Goal: Task Accomplishment & Management: Complete application form

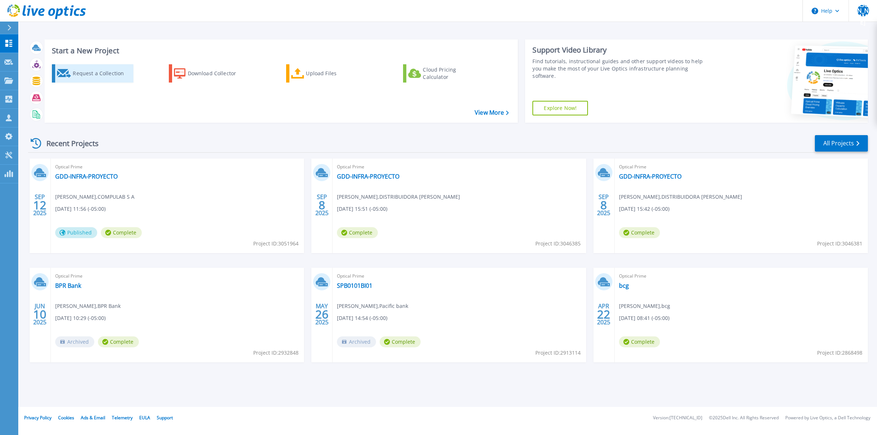
click at [114, 76] on div "Request a Collection" at bounding box center [102, 73] width 58 height 15
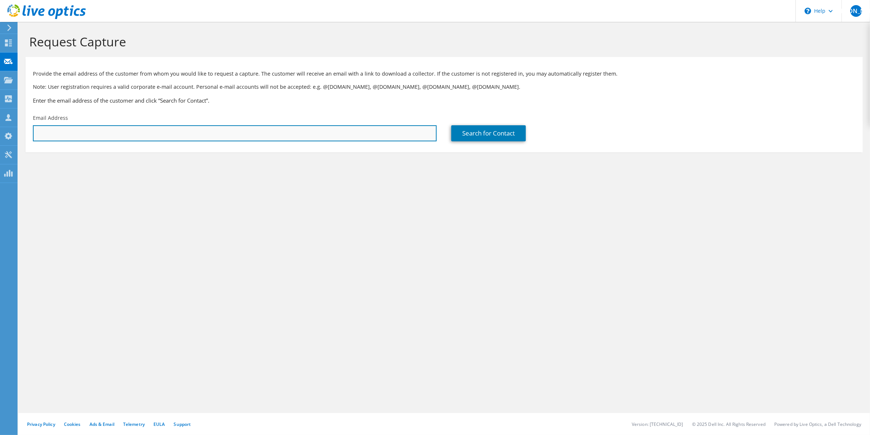
click at [167, 141] on input "text" at bounding box center [235, 133] width 404 height 16
click at [167, 137] on input "text" at bounding box center [235, 133] width 404 height 16
click at [80, 132] on input "text" at bounding box center [235, 133] width 404 height 16
click at [104, 132] on input "eze" at bounding box center [235, 133] width 404 height 16
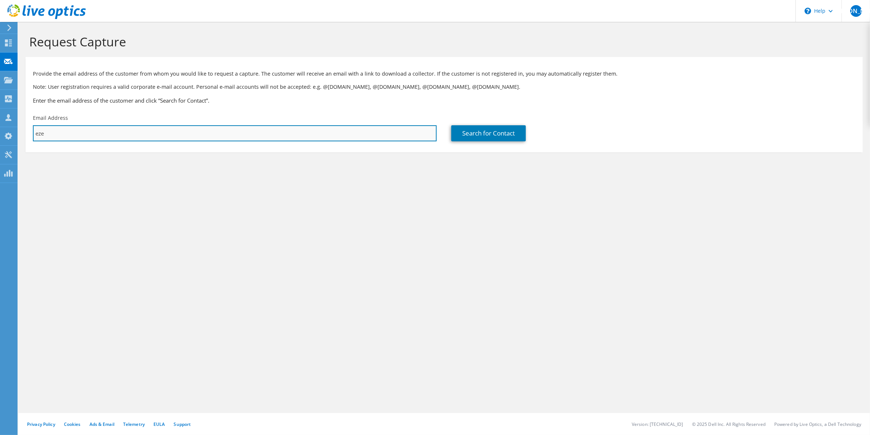
click at [104, 132] on input "eze" at bounding box center [235, 133] width 404 height 16
paste input "mailto:e.changala@ptytechnologies.com"
drag, startPoint x: 52, startPoint y: 131, endPoint x: 36, endPoint y: 132, distance: 16.5
click at [50, 131] on input "mailto:e.changala@ptytechnologies.com" at bounding box center [235, 133] width 404 height 16
drag, startPoint x: 36, startPoint y: 132, endPoint x: 14, endPoint y: 132, distance: 22.3
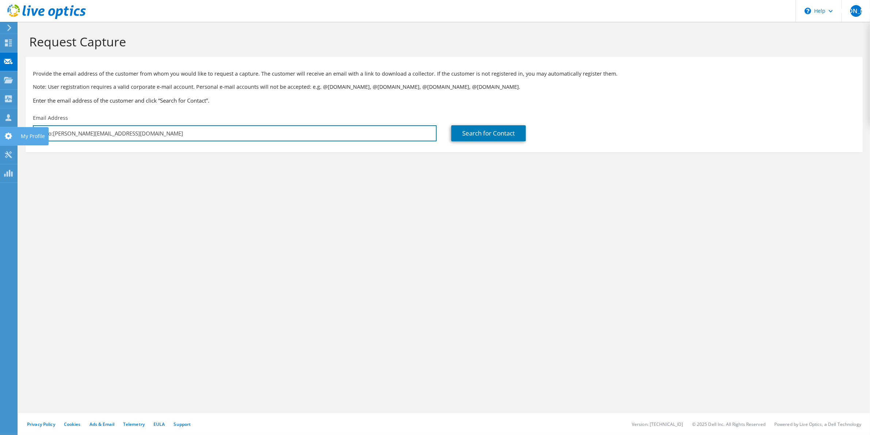
click at [14, 132] on div "JA Channel Partner joel appleton jappleton@compulab.com.pa COMPULAB S A My Prof…" at bounding box center [435, 217] width 870 height 435
click at [63, 134] on input "mailto:e.changala@ptytechnologies.com" at bounding box center [235, 133] width 404 height 16
click at [52, 134] on input "mailto:e.changala@ptytechnologies.com" at bounding box center [235, 133] width 404 height 16
type input "e.changala@ptytechnologies.com"
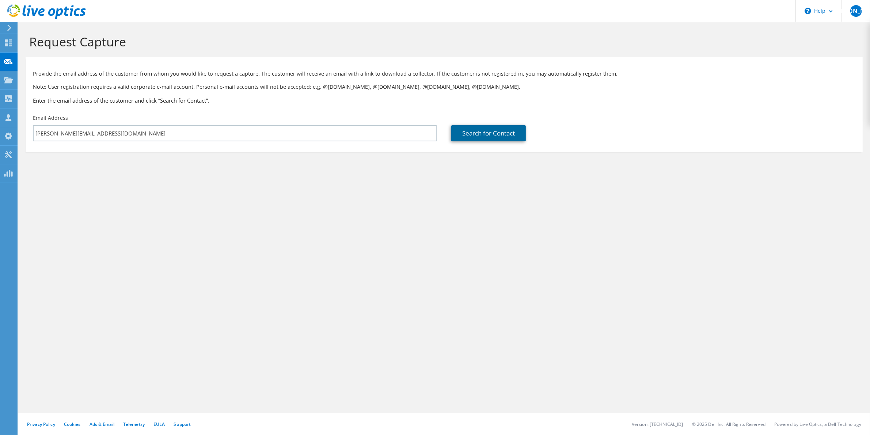
click at [487, 140] on link "Search for Contact" at bounding box center [488, 133] width 75 height 16
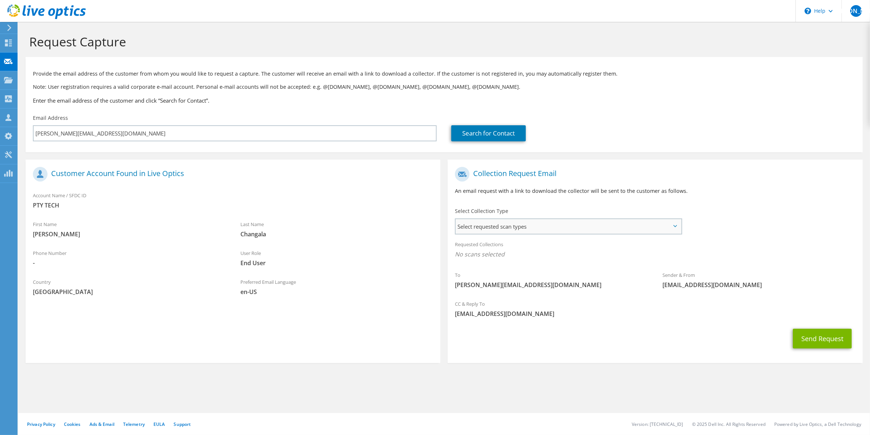
click at [507, 228] on span "Select requested scan types" at bounding box center [568, 226] width 225 height 15
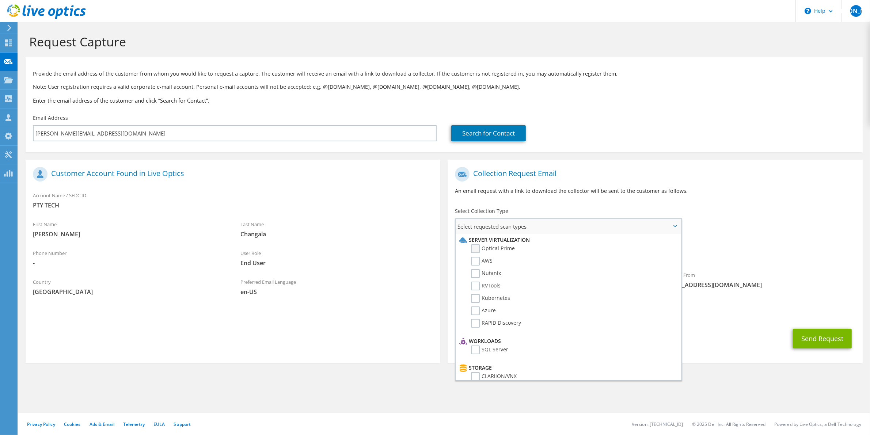
click at [476, 249] on label "Optical Prime" at bounding box center [493, 248] width 44 height 9
click at [0, 0] on input "Optical Prime" at bounding box center [0, 0] width 0 height 0
click at [769, 328] on div "Send Request" at bounding box center [655, 340] width 415 height 27
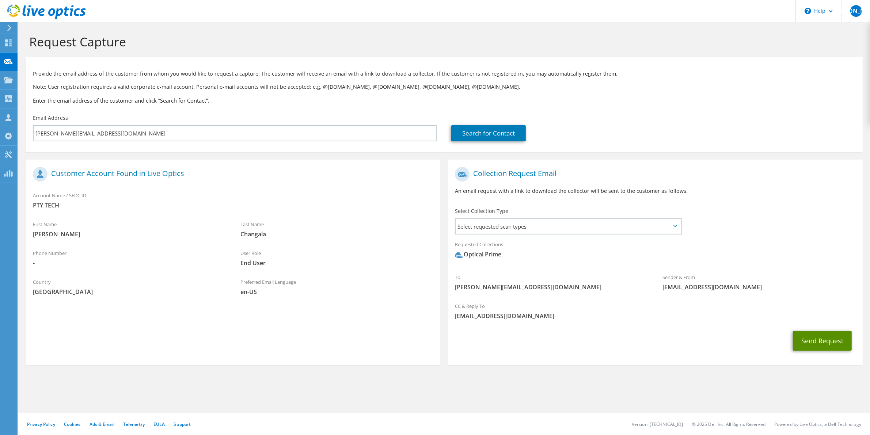
click at [819, 346] on button "Send Request" at bounding box center [822, 341] width 59 height 20
